Goal: Task Accomplishment & Management: Manage account settings

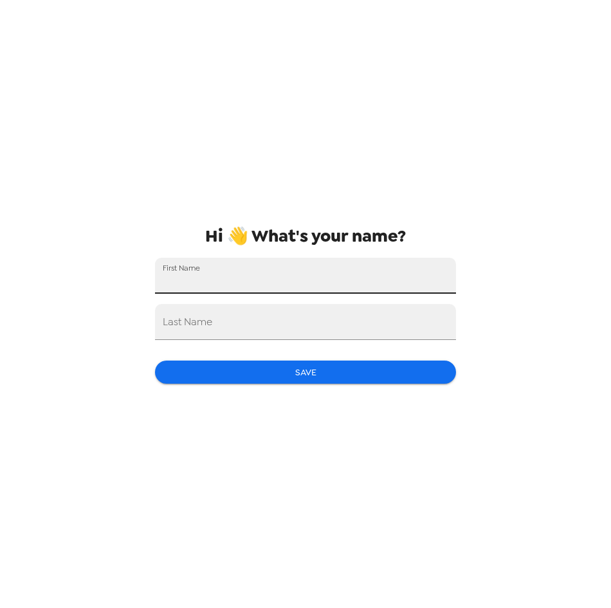
click at [276, 287] on input "First Name" at bounding box center [305, 276] width 301 height 36
type input "Jade"
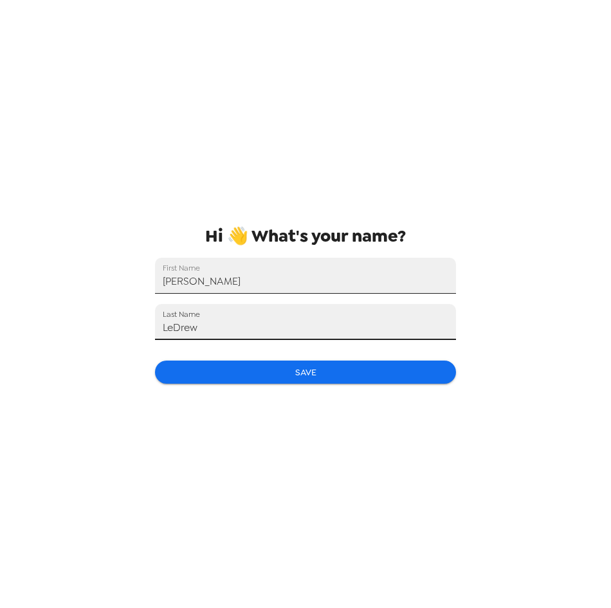
type input "LeDrew"
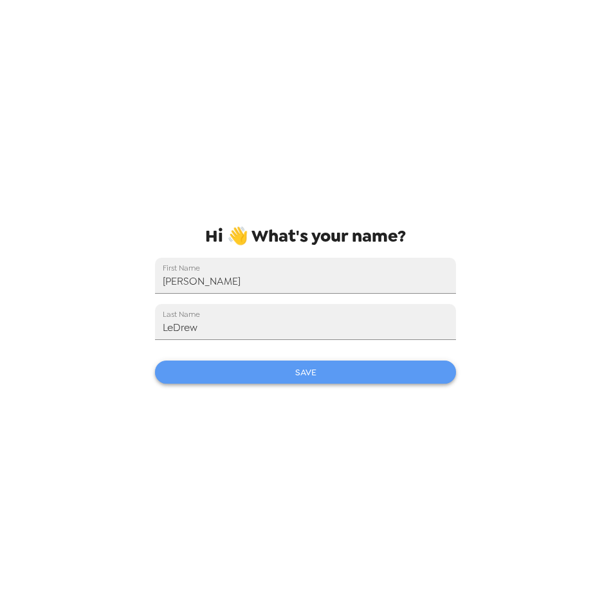
click at [265, 370] on button "Save" at bounding box center [305, 373] width 301 height 24
